Goal: Information Seeking & Learning: Learn about a topic

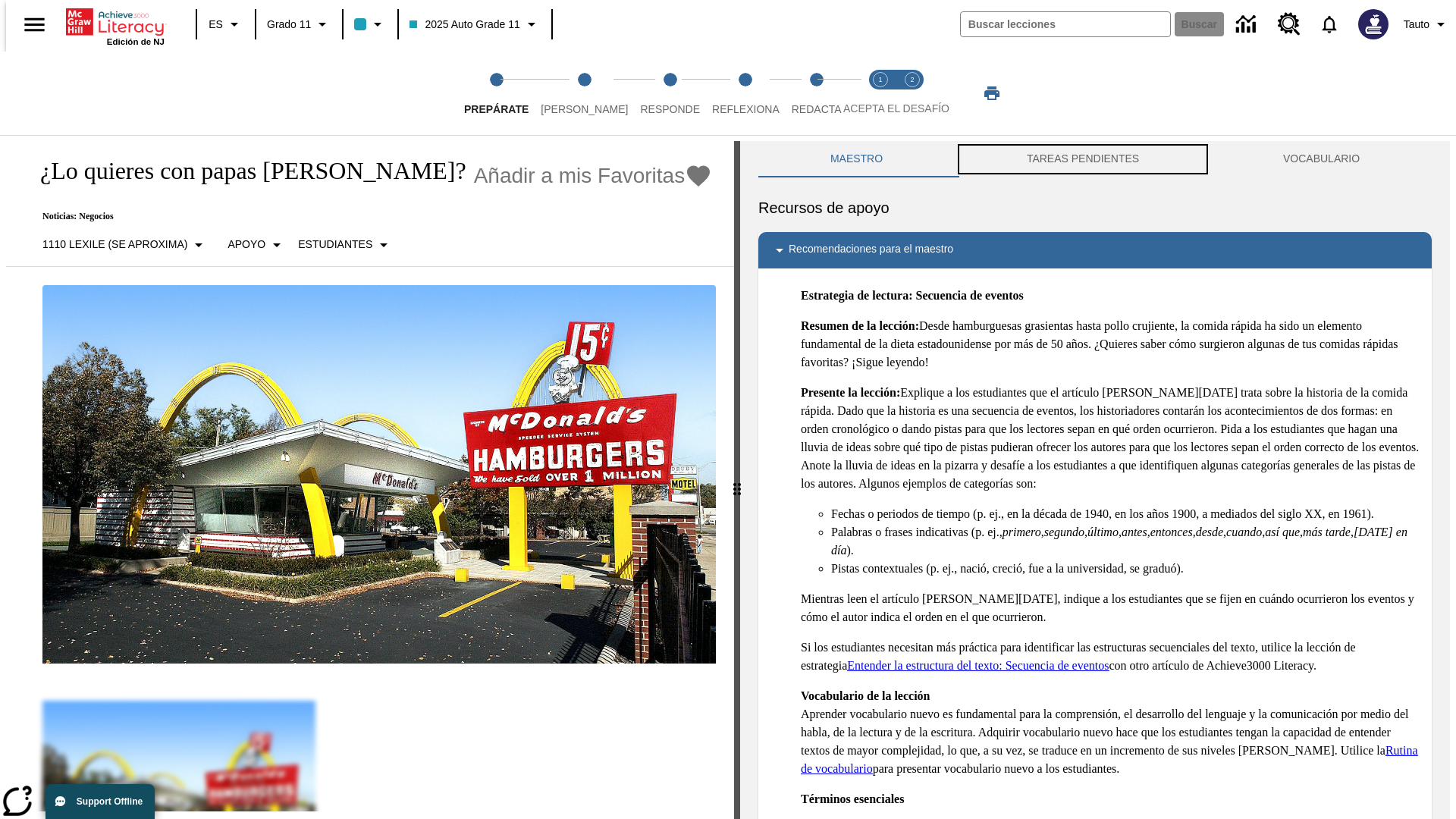
click at [1083, 159] on button "TAREAS PENDIENTES" at bounding box center [1083, 159] width 256 height 36
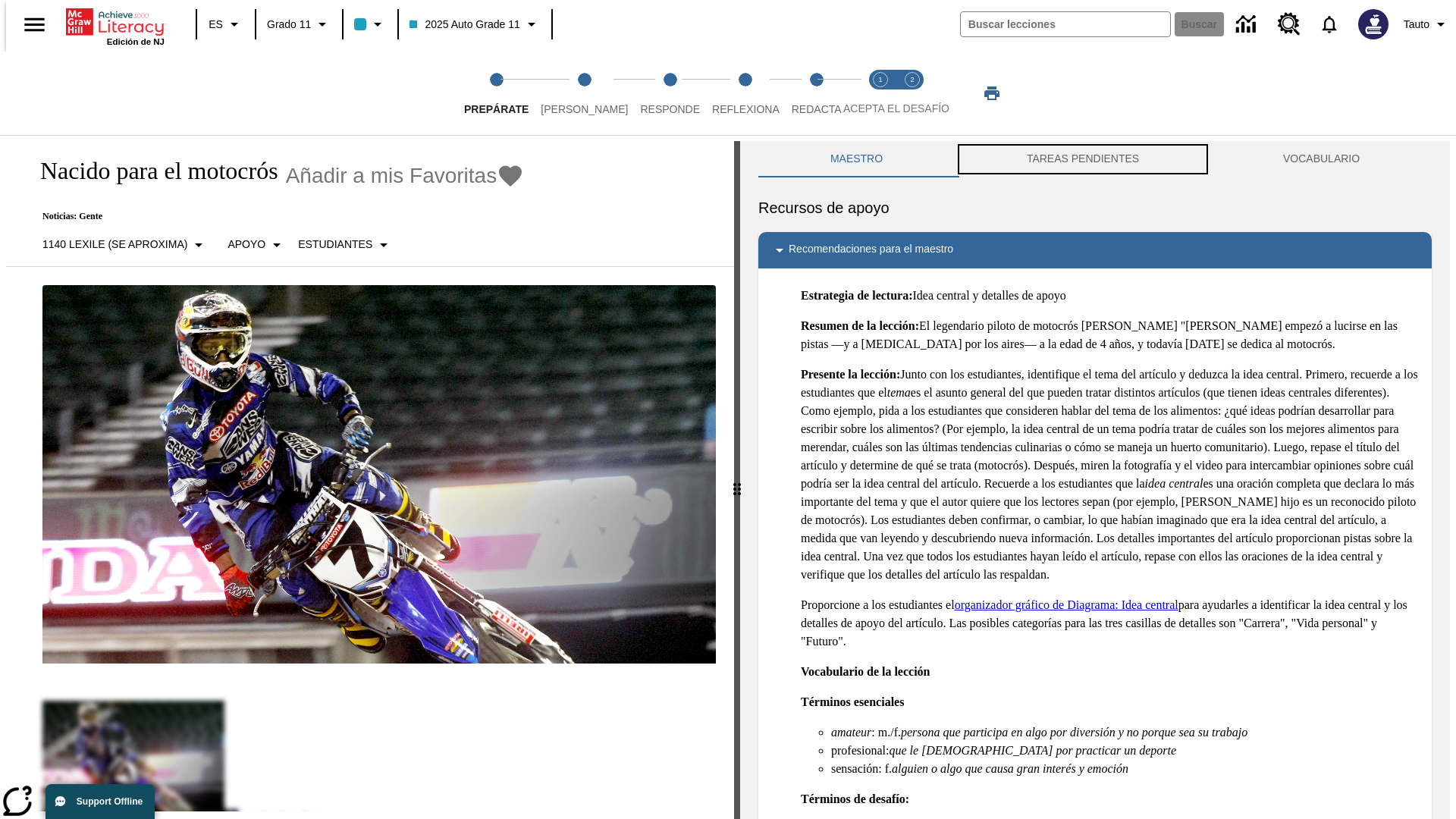
click at [1083, 159] on button "TAREAS PENDIENTES" at bounding box center [1083, 159] width 256 height 36
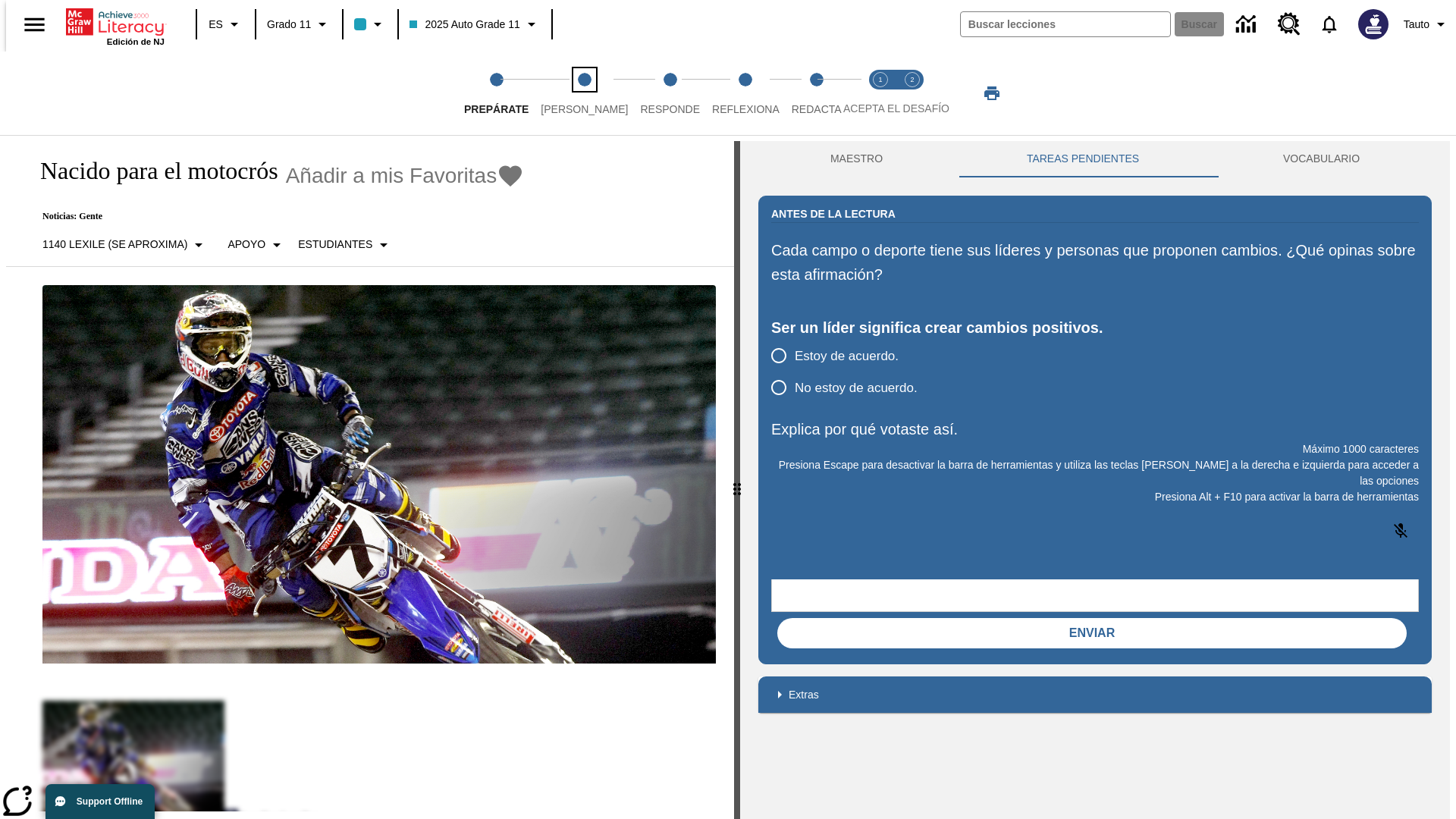
click at [571, 94] on span "Lee" at bounding box center [584, 103] width 87 height 27
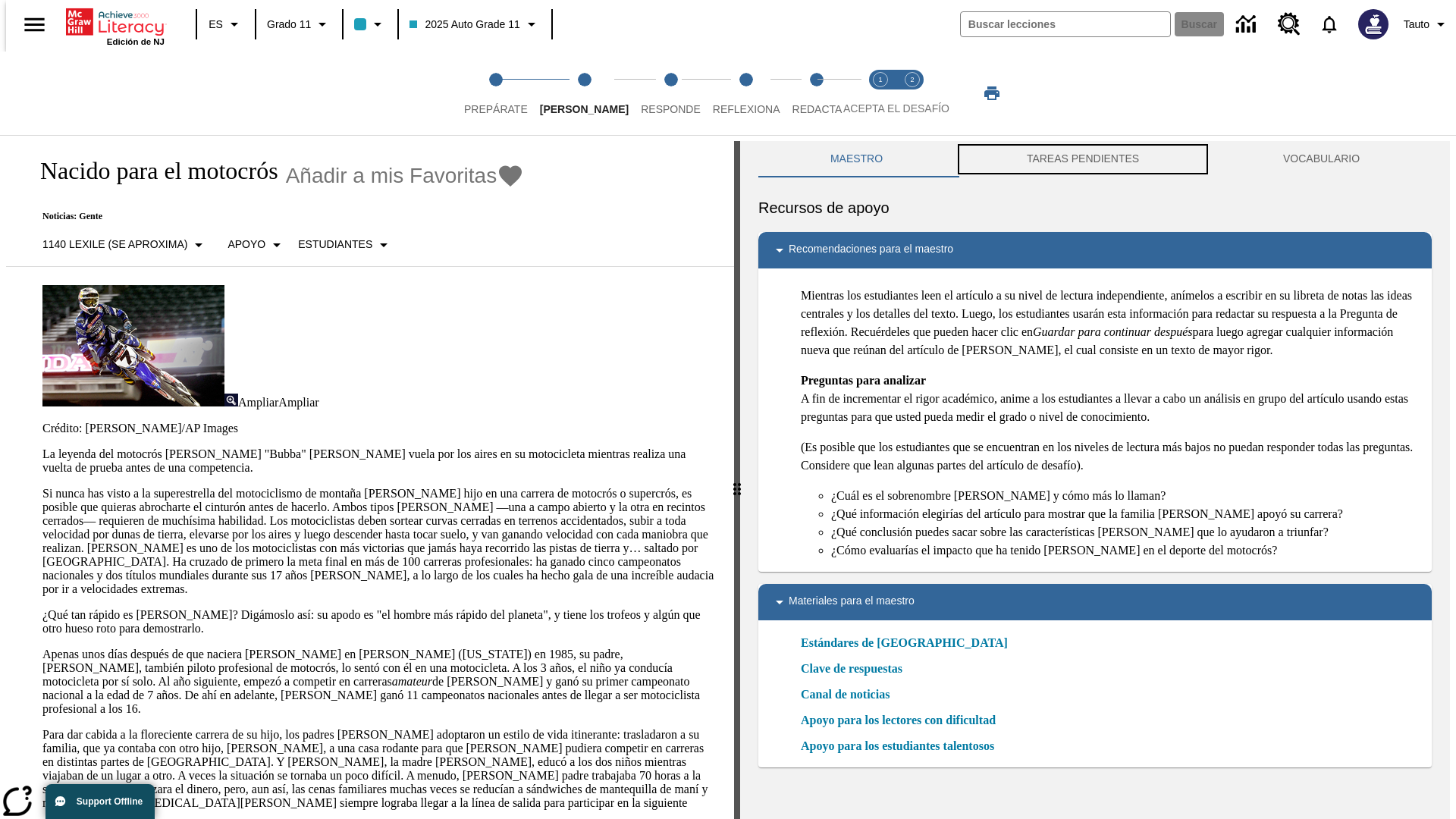
click at [1083, 159] on button "TAREAS PENDIENTES" at bounding box center [1083, 159] width 256 height 36
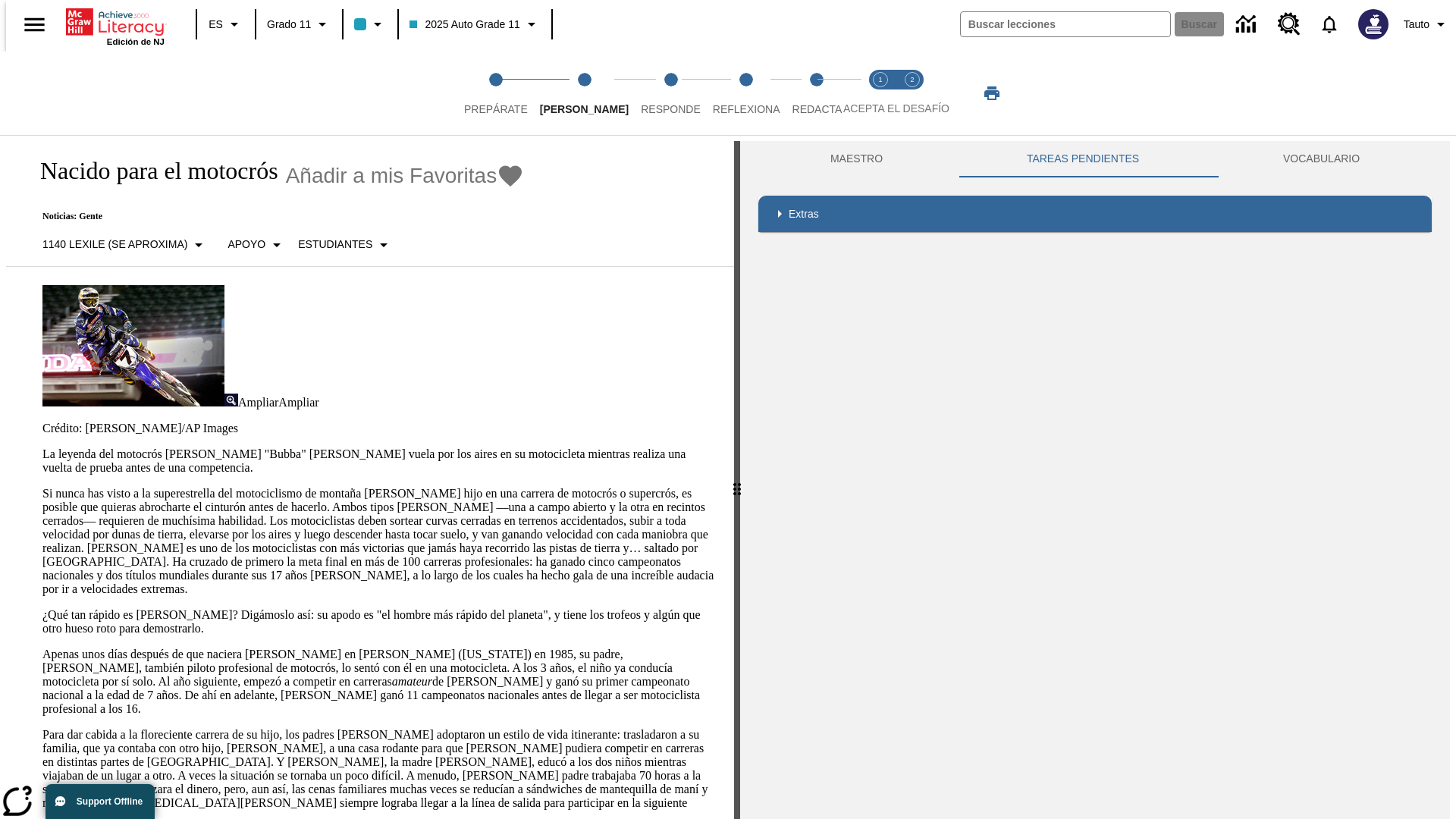
click at [43, 487] on p "Si nunca has visto a la superestrella del motociclismo de montaña James Stewart…" at bounding box center [379, 541] width 673 height 109
